Goal: Use online tool/utility: Utilize a website feature to perform a specific function

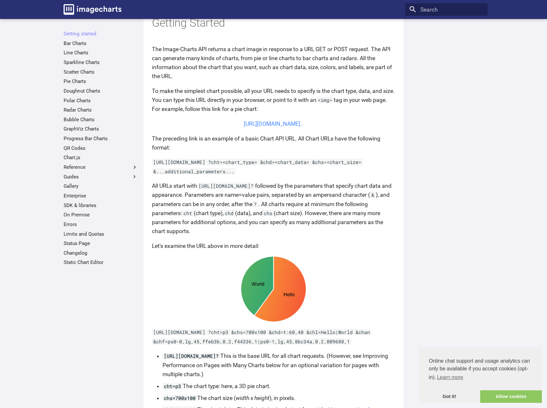
scroll to position [161, 0]
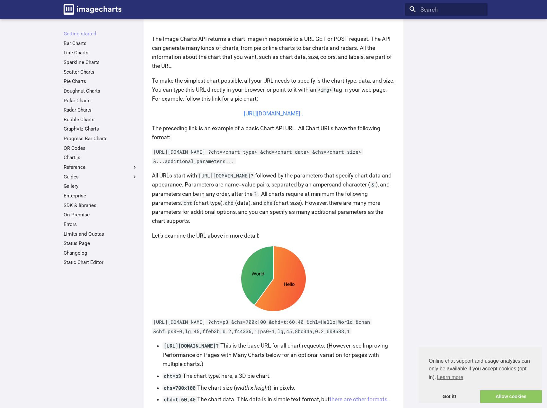
click at [266, 113] on link "https://image-charts.com/chart?chs=700x190&chd=t:60,40&cht=p3&chl=Hello%7CWorld…" at bounding box center [274, 113] width 60 height 6
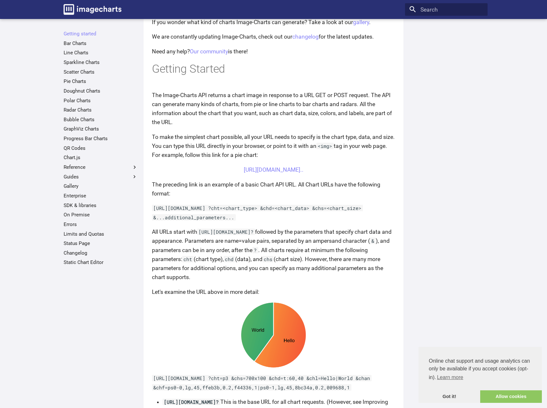
scroll to position [0, 0]
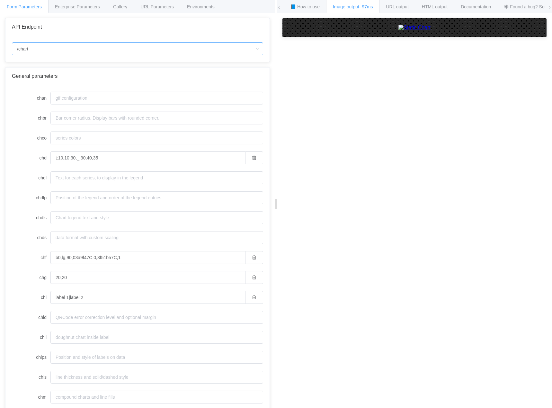
click at [103, 46] on input "/chart" at bounding box center [137, 48] width 251 height 13
click at [104, 44] on input "/chart" at bounding box center [137, 48] width 251 height 13
click at [151, 92] on input "chan" at bounding box center [156, 98] width 213 height 13
click at [122, 120] on input "chbr" at bounding box center [156, 118] width 213 height 13
click at [390, 11] on div "URL output" at bounding box center [397, 6] width 36 height 13
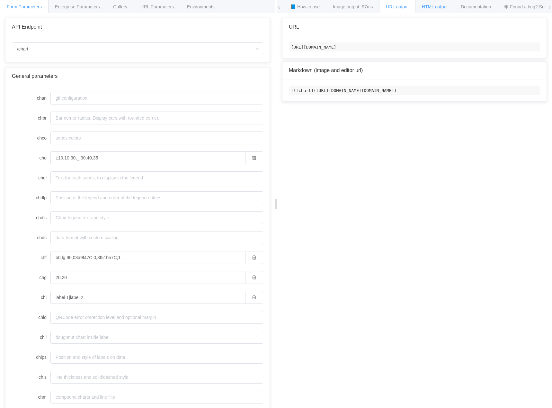
click at [438, 7] on span "HTML output" at bounding box center [435, 6] width 26 height 5
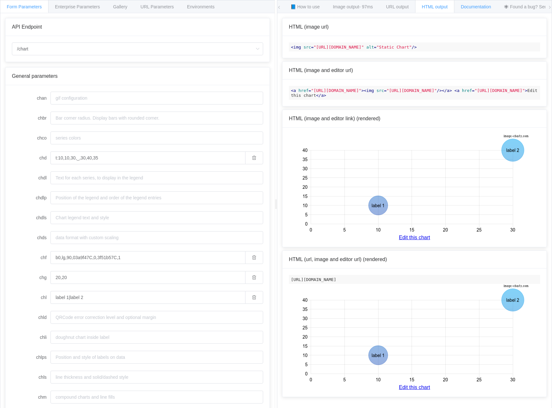
click at [468, 6] on span "Documentation" at bounding box center [476, 6] width 30 height 5
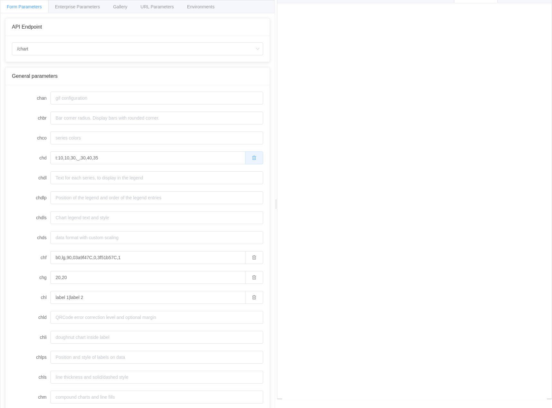
click at [252, 160] on button "button" at bounding box center [254, 157] width 18 height 13
click at [252, 259] on icon "button" at bounding box center [254, 257] width 5 height 5
click at [252, 279] on button "button" at bounding box center [254, 277] width 18 height 13
click at [251, 299] on button "button" at bounding box center [254, 297] width 18 height 13
type input "label 1|label 2"
